Goal: Transaction & Acquisition: Purchase product/service

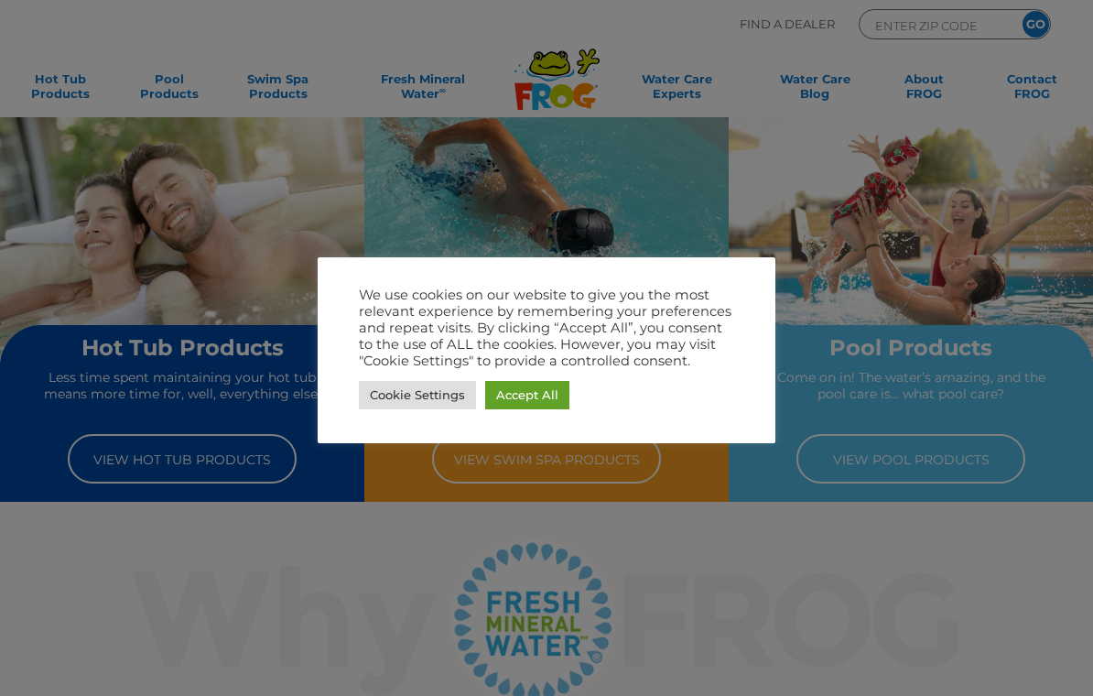
click at [540, 394] on link "Accept All" at bounding box center [527, 395] width 84 height 28
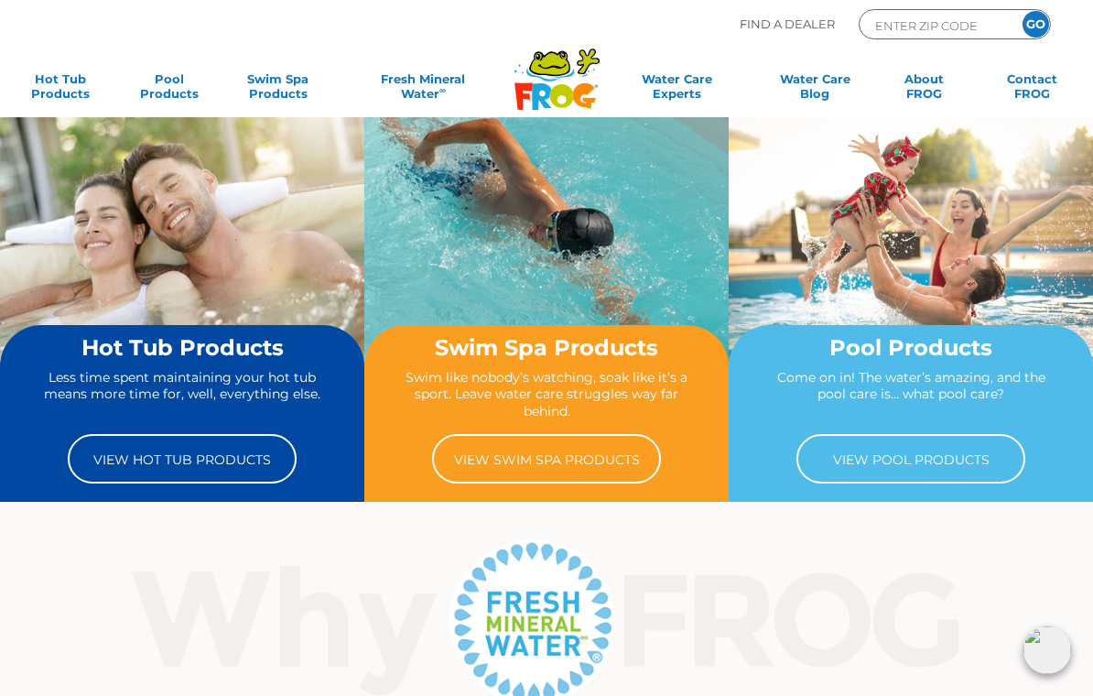
click at [164, 462] on link "View Hot Tub Products" at bounding box center [182, 458] width 229 height 49
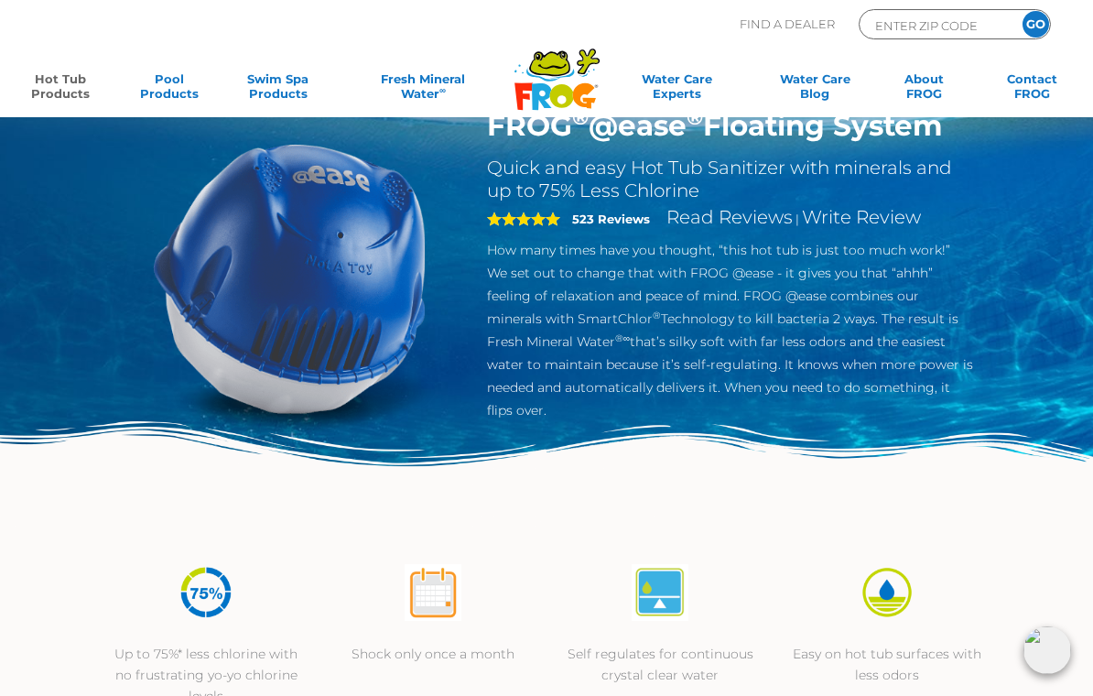
scroll to position [72, 0]
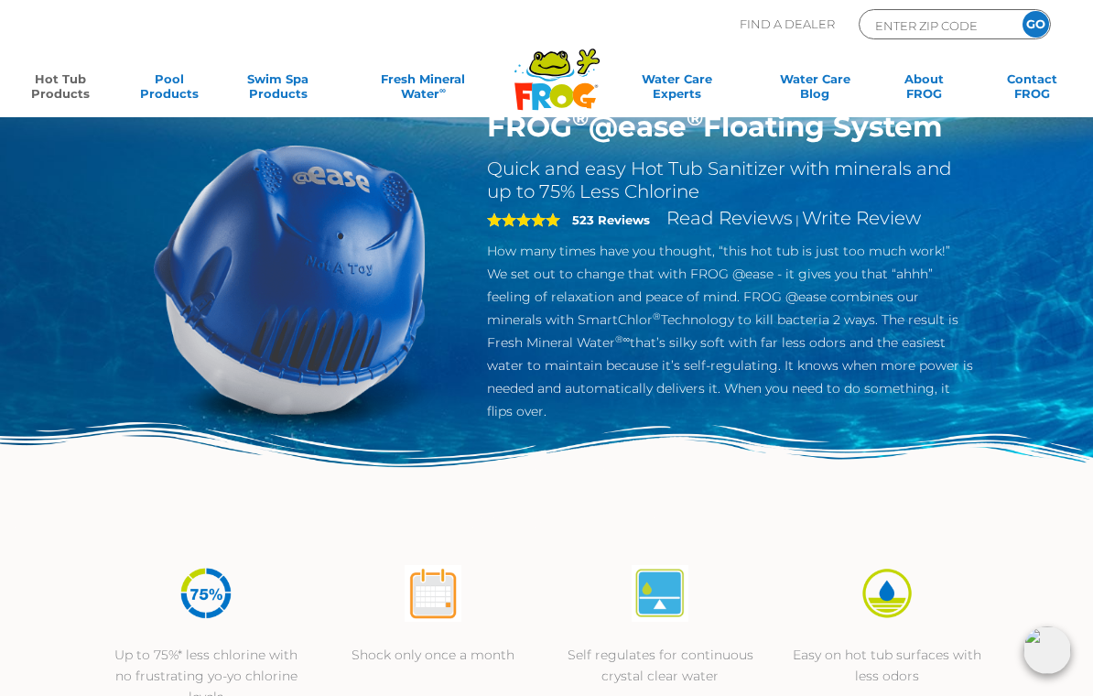
click at [65, 82] on link "Hot Tub Products" at bounding box center [60, 89] width 84 height 37
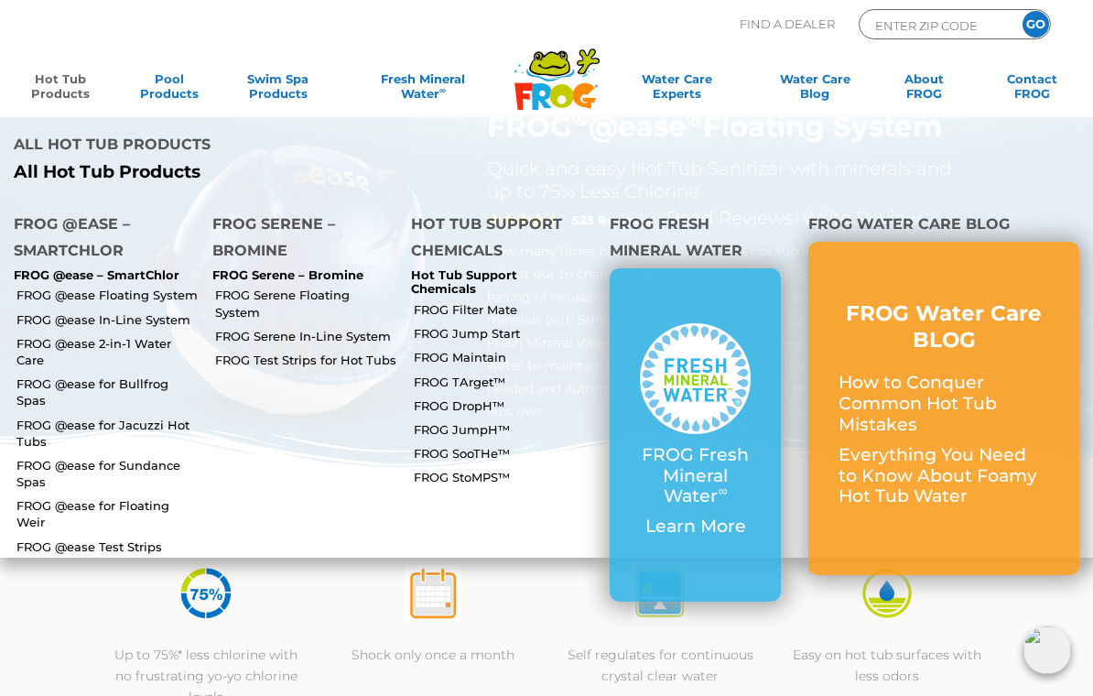
click at [96, 375] on link "FROG @ease for Bullfrog Spas" at bounding box center [107, 391] width 182 height 33
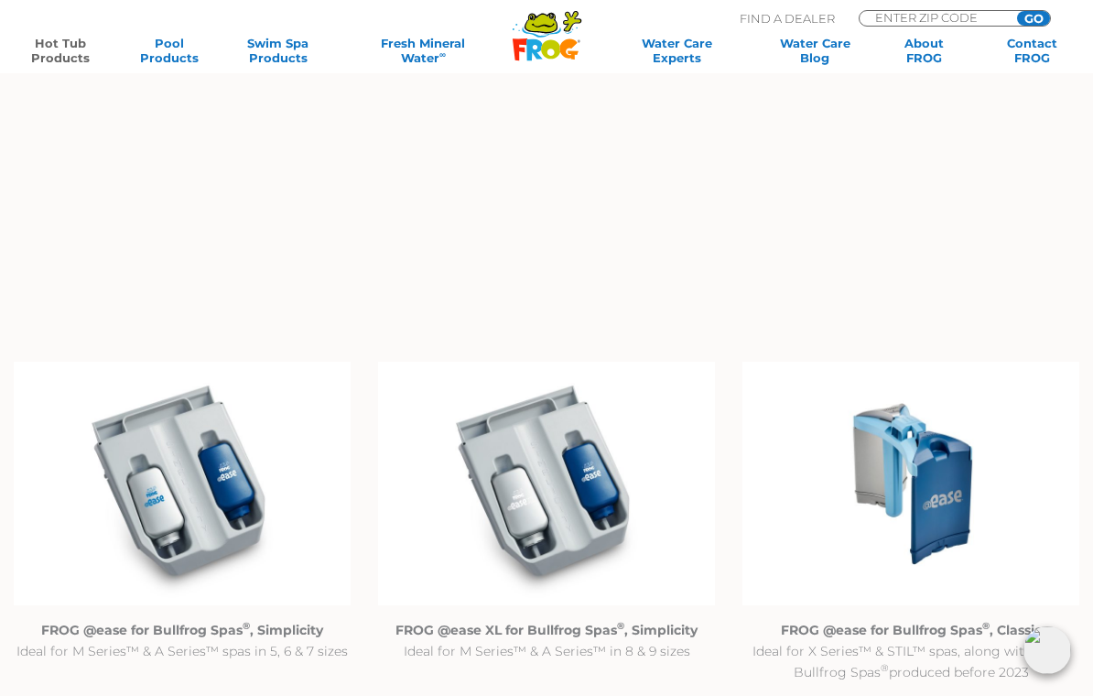
scroll to position [1475, 0]
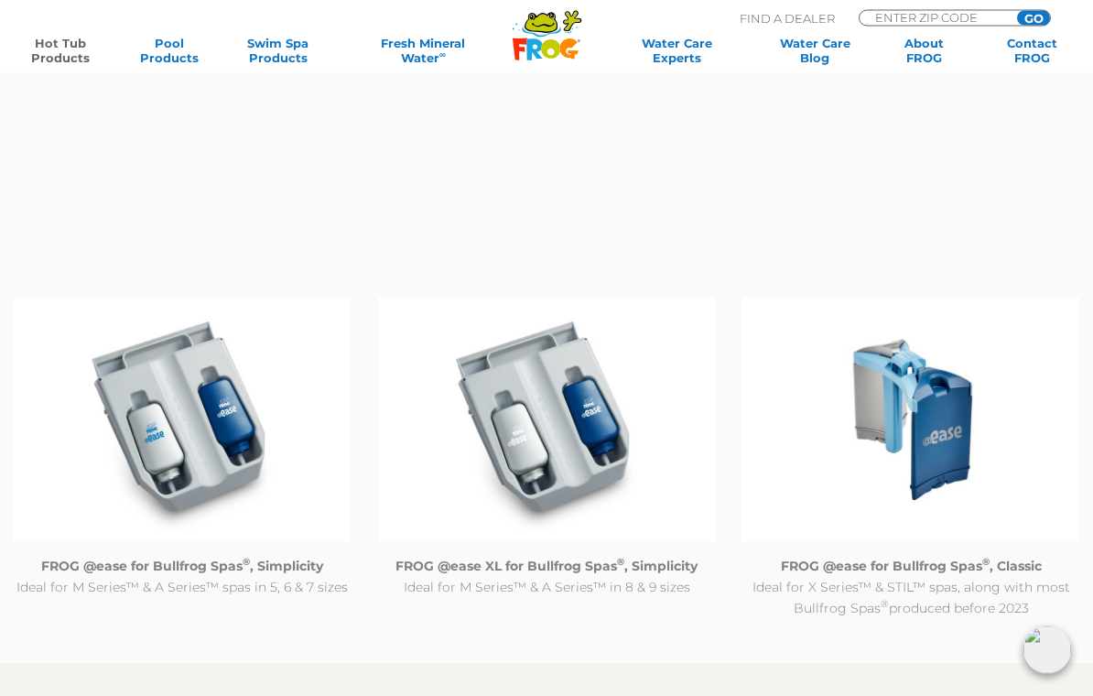
click at [918, 396] on img at bounding box center [911, 421] width 337 height 244
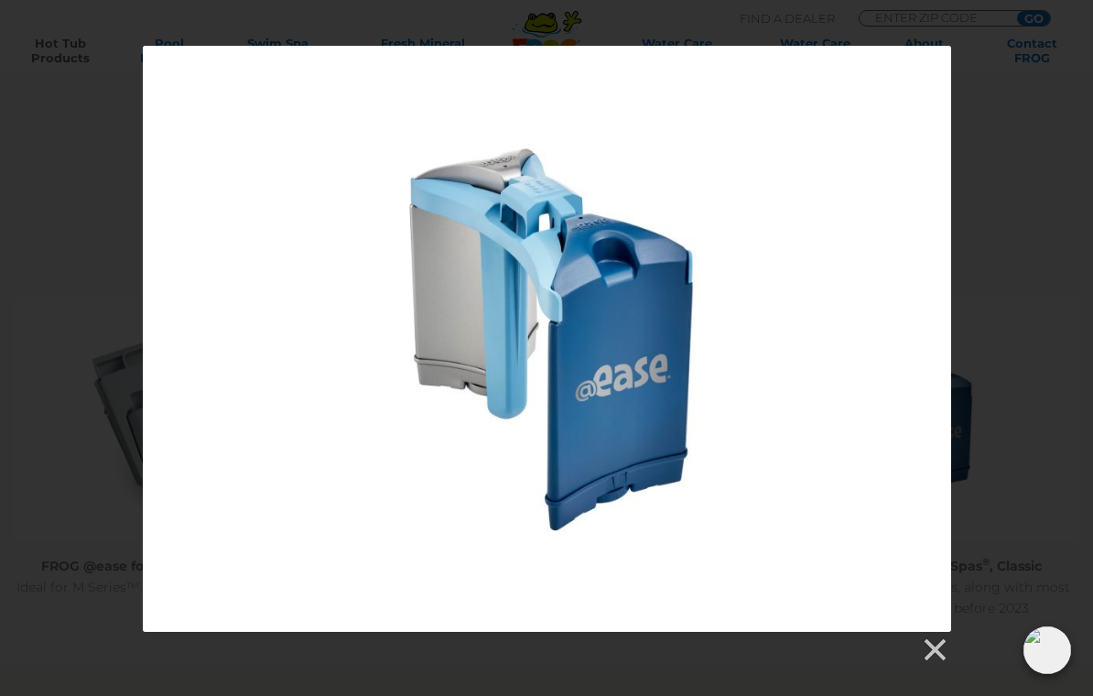
click at [925, 647] on link at bounding box center [933, 649] width 27 height 27
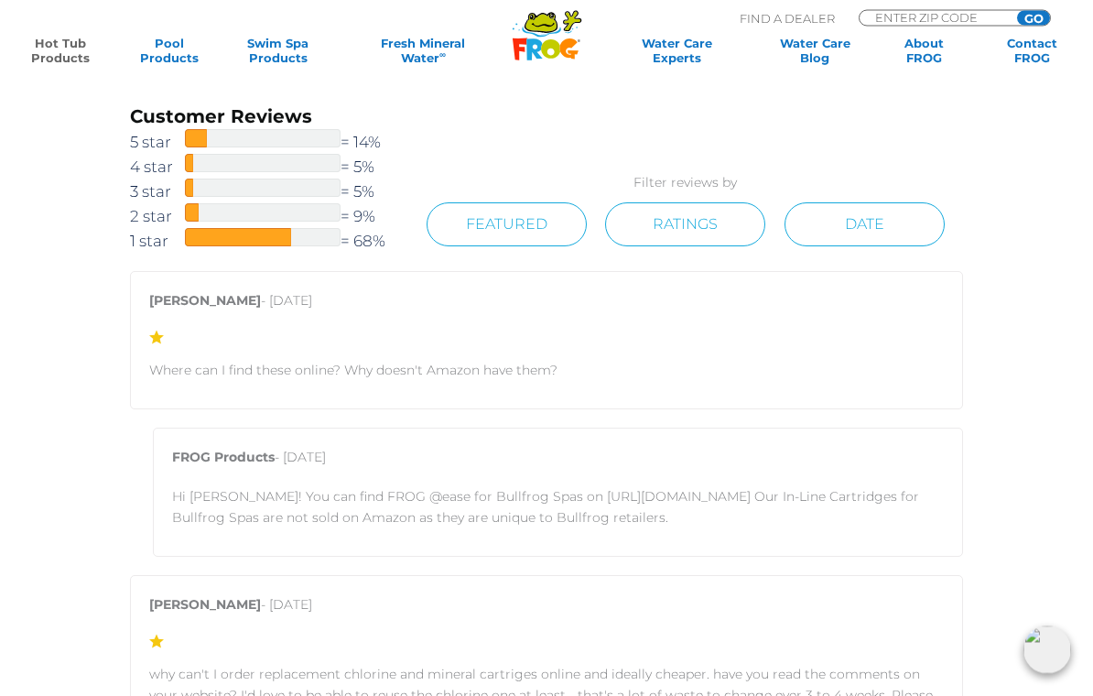
scroll to position [2837, 0]
click at [636, 496] on p "Hi Matt! You can find FROG @ease for Bullfrog Spas on https://shop.bullfrogspas…" at bounding box center [558, 506] width 772 height 42
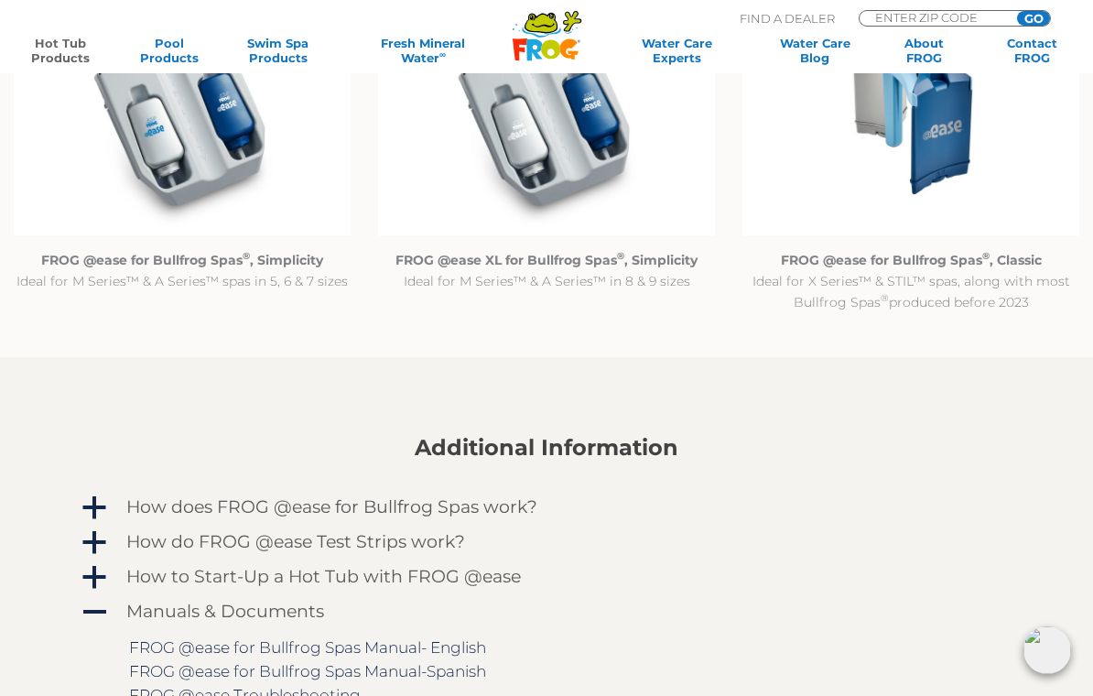
scroll to position [1780, 0]
